Goal: Information Seeking & Learning: Learn about a topic

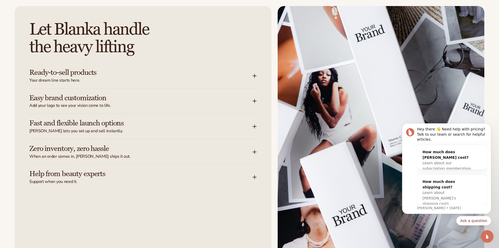
scroll to position [629, 0]
click at [193, 85] on div "Ready-to-sell products Your dream line starts here." at bounding box center [143, 75] width 228 height 25
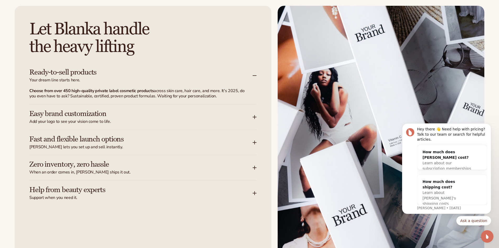
click at [170, 111] on h3 "Easy brand customization" at bounding box center [133, 114] width 208 height 8
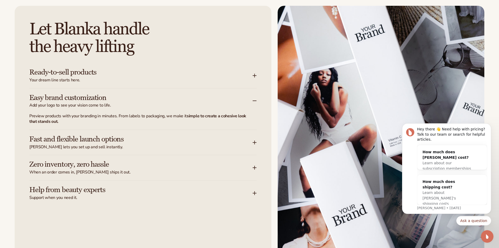
click at [161, 138] on h3 "Fast and flexible launch options" at bounding box center [133, 139] width 208 height 8
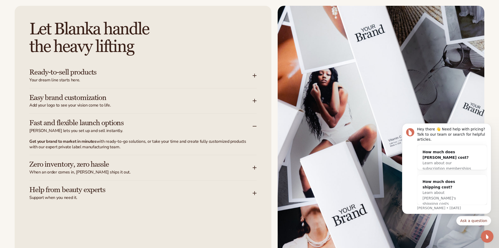
click at [132, 168] on h3 "Zero inventory, zero hassle" at bounding box center [133, 164] width 208 height 8
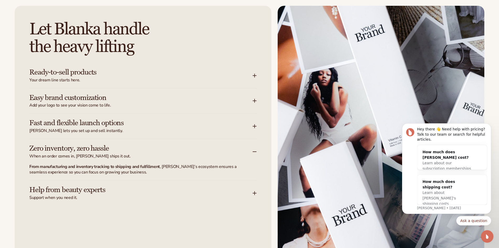
click at [142, 190] on h3 "Help from beauty experts" at bounding box center [133, 190] width 208 height 8
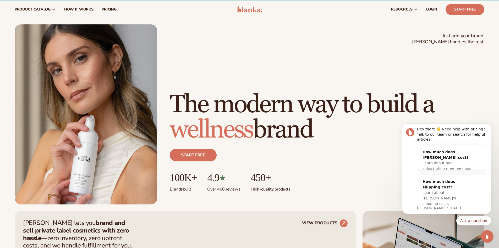
scroll to position [0, 0]
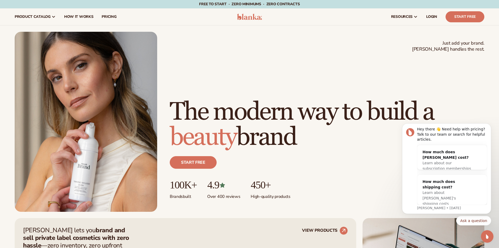
click at [250, 18] on img at bounding box center [249, 17] width 25 height 6
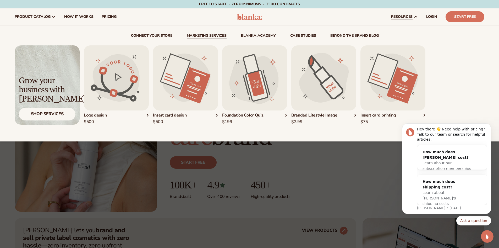
click at [222, 36] on link "Marketing services" at bounding box center [207, 36] width 40 height 5
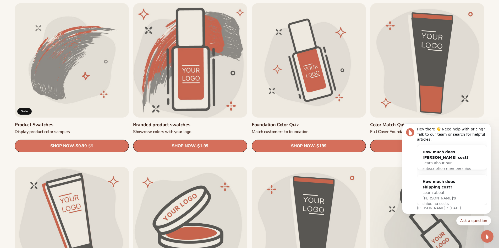
scroll to position [367, 0]
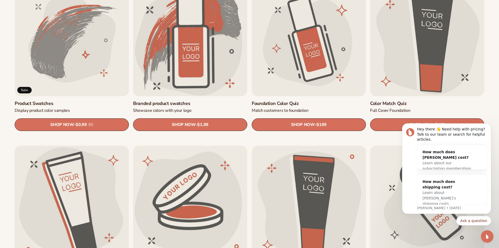
click at [303, 100] on link "Foundation Color Quiz" at bounding box center [309, 103] width 114 height 6
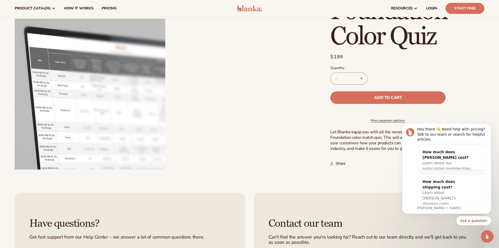
scroll to position [210, 0]
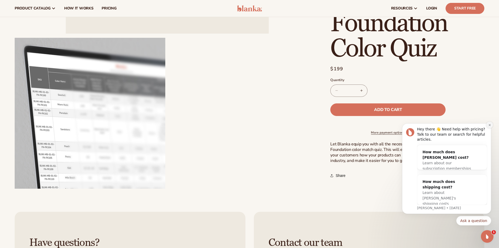
drag, startPoint x: 488, startPoint y: 130, endPoint x: 784, endPoint y: 265, distance: 325.7
click at [488, 128] on button "Dismiss notification" at bounding box center [490, 124] width 7 height 7
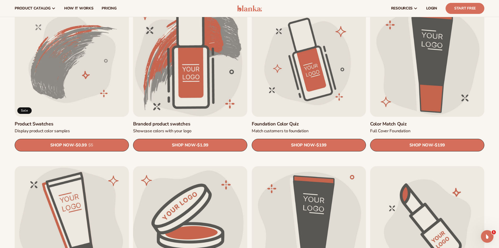
scroll to position [322, 0]
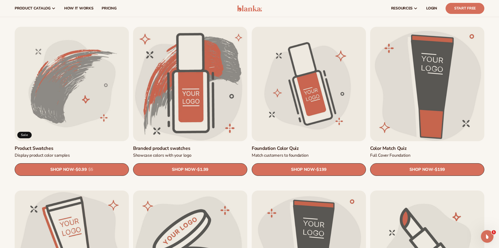
click at [383, 147] on link "Color Match Quiz" at bounding box center [427, 148] width 114 height 6
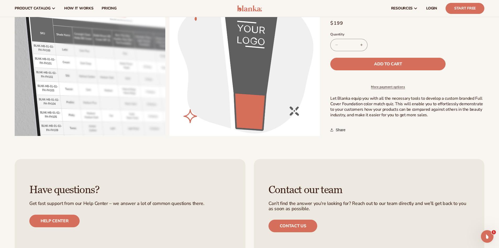
scroll to position [210, 0]
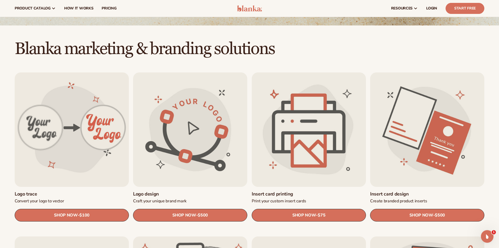
scroll to position [112, 0]
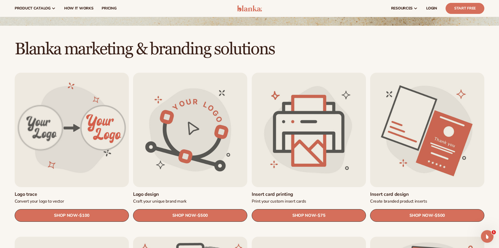
click at [411, 191] on link "Insert card design" at bounding box center [427, 194] width 114 height 6
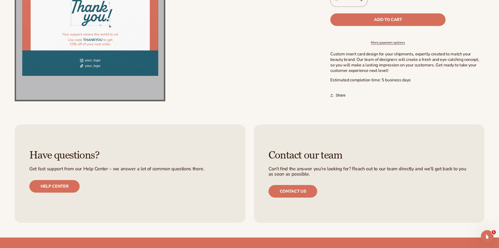
scroll to position [315, 0]
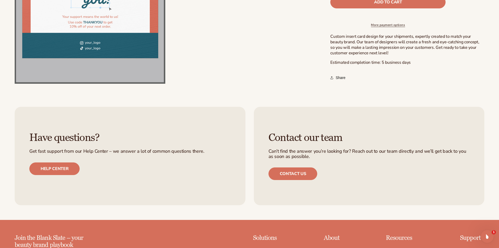
drag, startPoint x: 179, startPoint y: 148, endPoint x: 206, endPoint y: 132, distance: 31.5
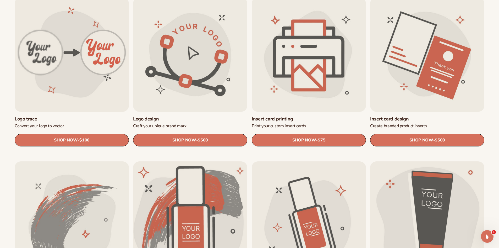
scroll to position [270, 0]
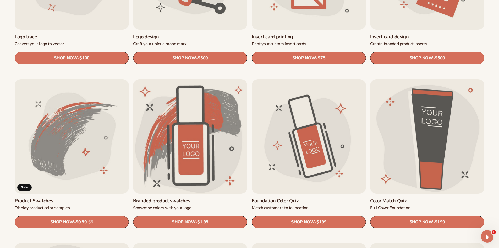
click at [492, 235] on div "Open Intercom Messenger" at bounding box center [487, 236] width 17 height 17
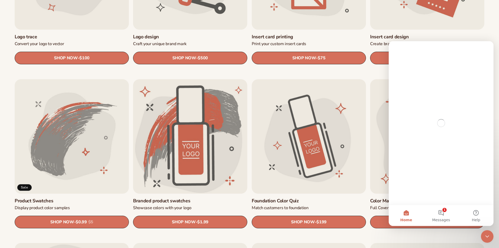
scroll to position [0, 0]
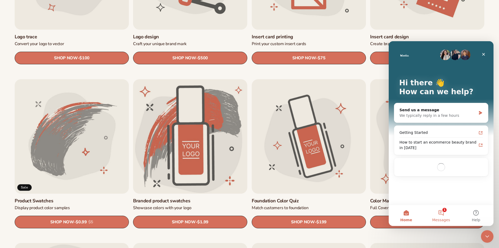
click at [442, 213] on button "1 Messages" at bounding box center [441, 215] width 35 height 21
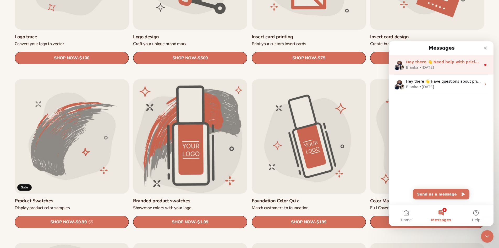
click at [432, 64] on span "Hey there 👋 Need help with pricing? Talk to our team or search for helpful arti…" at bounding box center [492, 62] width 173 height 4
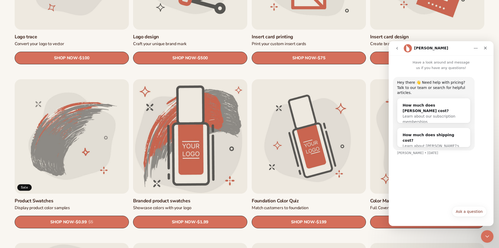
click at [485, 231] on div "Close Intercom Messenger" at bounding box center [487, 236] width 13 height 13
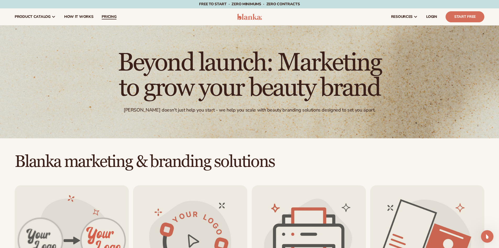
click at [108, 16] on span "pricing" at bounding box center [109, 17] width 15 height 4
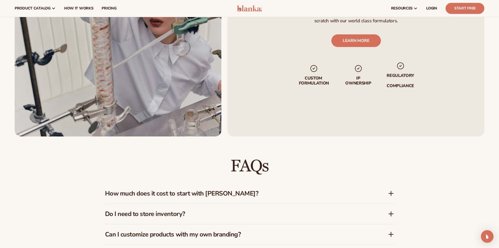
scroll to position [682, 0]
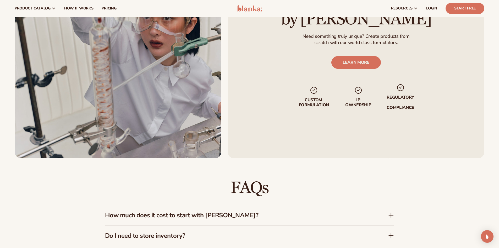
click at [242, 207] on div "How much does it cost to start with Blanka?" at bounding box center [249, 215] width 289 height 20
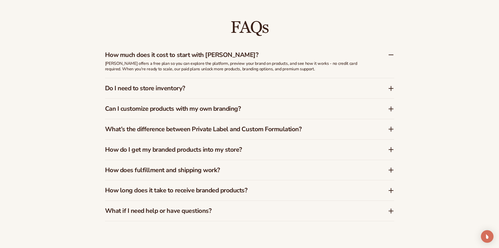
scroll to position [865, 0]
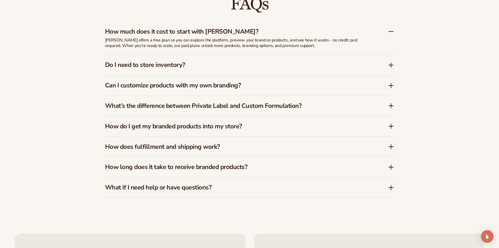
click at [189, 183] on h3 "What if I need help or have questions?" at bounding box center [238, 187] width 267 height 8
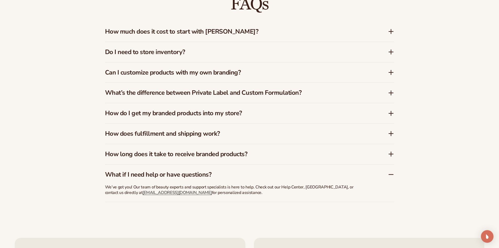
click at [208, 156] on h3 "How long does it take to receive branded products?" at bounding box center [238, 154] width 267 height 8
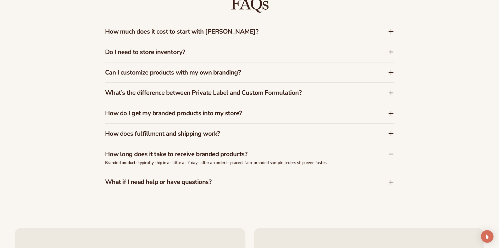
click at [188, 176] on div "What if I need help or have questions?" at bounding box center [249, 182] width 289 height 20
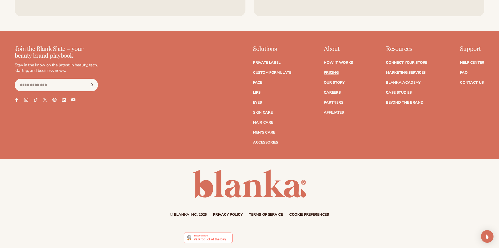
scroll to position [1185, 0]
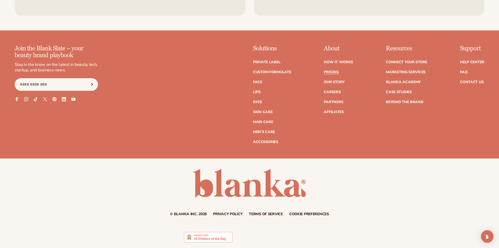
click at [204, 239] on img at bounding box center [208, 237] width 48 height 10
drag, startPoint x: 464, startPoint y: 64, endPoint x: 465, endPoint y: 67, distance: 3.4
click at [464, 65] on ul "Help Center FAQ Contact Us" at bounding box center [472, 69] width 24 height 29
click at [466, 71] on link "FAQ" at bounding box center [463, 72] width 7 height 4
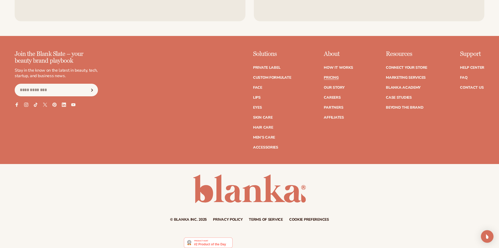
scroll to position [1168, 0]
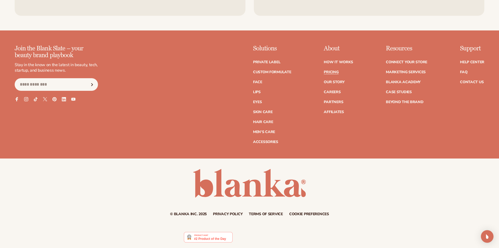
click at [214, 237] on img at bounding box center [208, 237] width 48 height 10
click at [336, 81] on link "Our Story" at bounding box center [334, 82] width 21 height 4
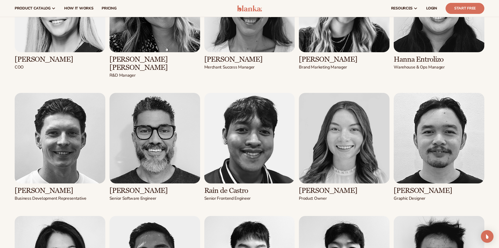
scroll to position [786, 0]
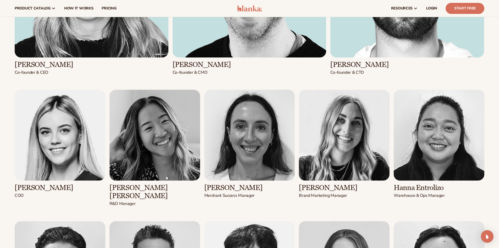
click at [250, 8] on img at bounding box center [249, 8] width 25 height 6
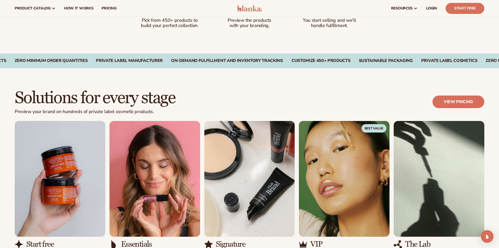
scroll to position [341, 0]
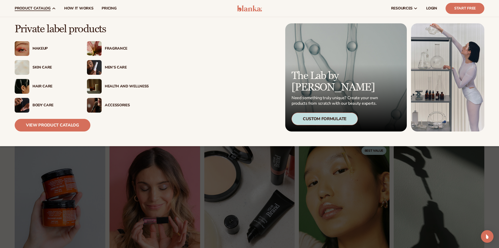
click at [40, 44] on div "Makeup" at bounding box center [46, 48] width 62 height 15
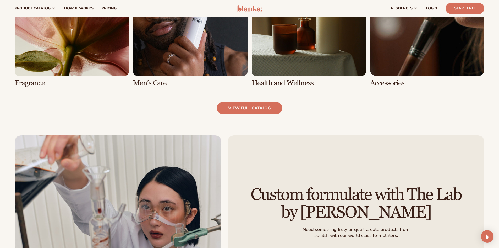
scroll to position [498, 0]
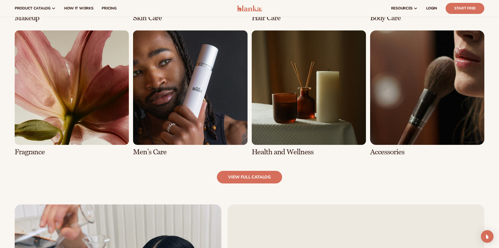
click at [295, 140] on link "7 / 8" at bounding box center [309, 93] width 114 height 126
click at [268, 151] on link "7 / 8" at bounding box center [309, 93] width 114 height 126
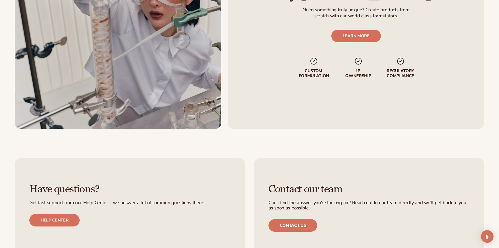
scroll to position [944, 0]
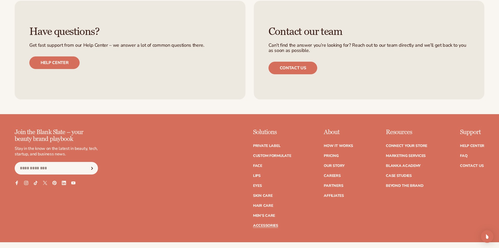
click at [270, 224] on link "Accessories" at bounding box center [265, 226] width 25 height 4
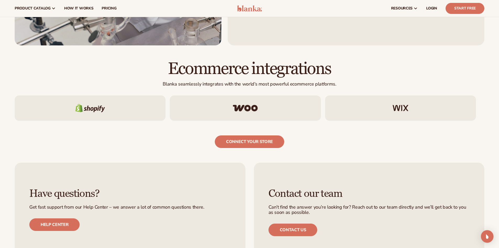
scroll to position [865, 0]
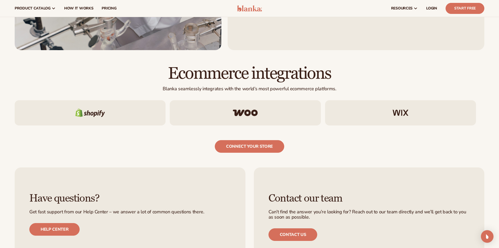
click at [373, 113] on div at bounding box center [400, 112] width 151 height 25
click at [135, 124] on div at bounding box center [90, 112] width 151 height 25
click at [261, 149] on link "connect your store" at bounding box center [249, 146] width 69 height 13
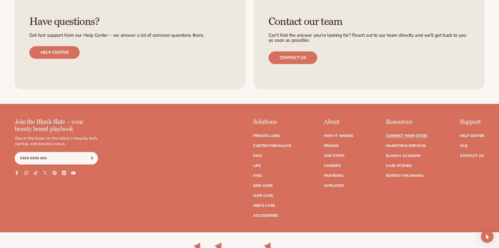
scroll to position [698, 0]
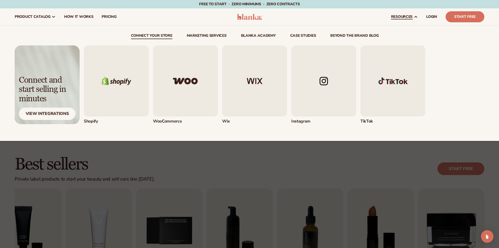
click at [312, 99] on img "4 / 5" at bounding box center [323, 80] width 65 height 71
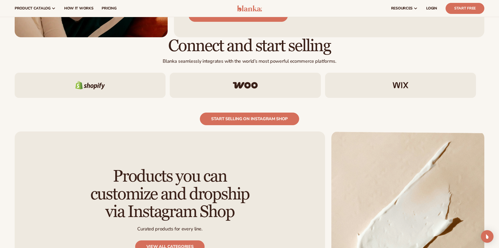
scroll to position [446, 0]
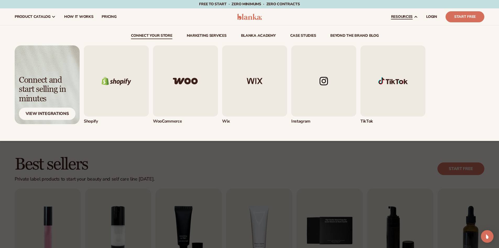
click at [366, 34] on link "beyond the brand blog" at bounding box center [355, 36] width 48 height 5
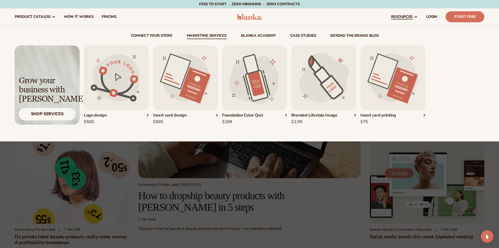
click at [209, 36] on link "Marketing services" at bounding box center [207, 36] width 40 height 5
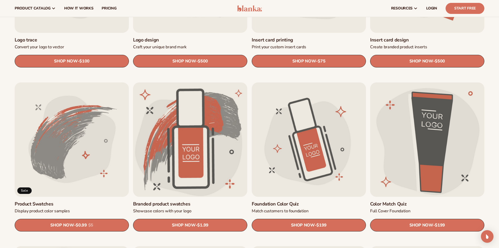
scroll to position [262, 0]
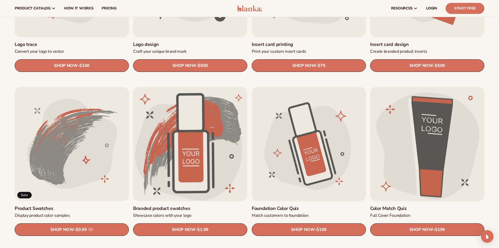
click at [94, 205] on link "Product Swatches" at bounding box center [72, 208] width 114 height 6
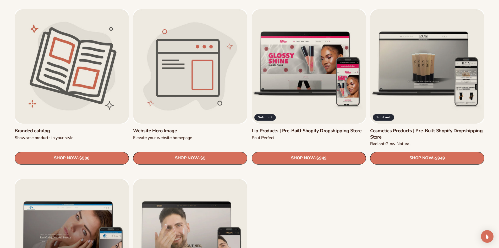
scroll to position [734, 0]
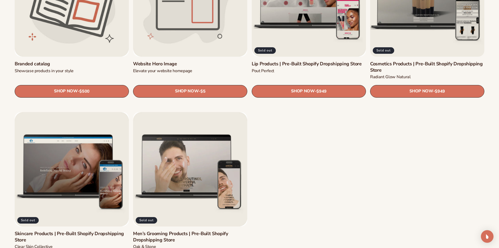
click at [402, 61] on link "Cosmetics Products | Pre-Built Shopify Dropshipping Store" at bounding box center [427, 67] width 114 height 12
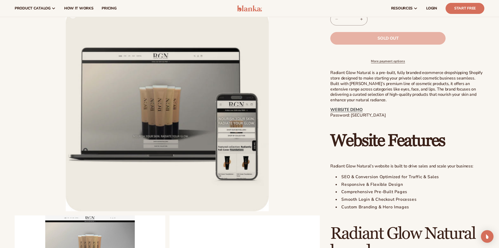
scroll to position [157, 0]
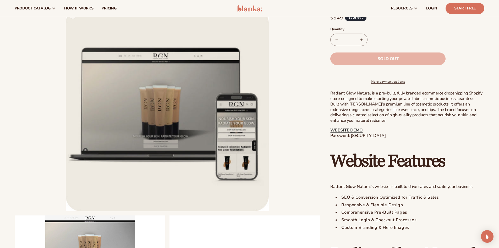
drag, startPoint x: 227, startPoint y: 183, endPoint x: 234, endPoint y: 181, distance: 7.0
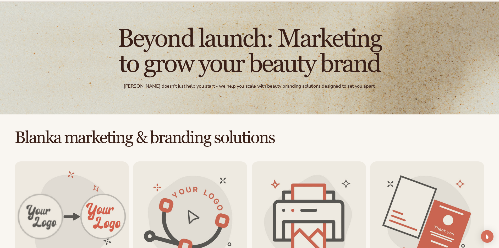
scroll to position [105, 0]
